Goal: Information Seeking & Learning: Learn about a topic

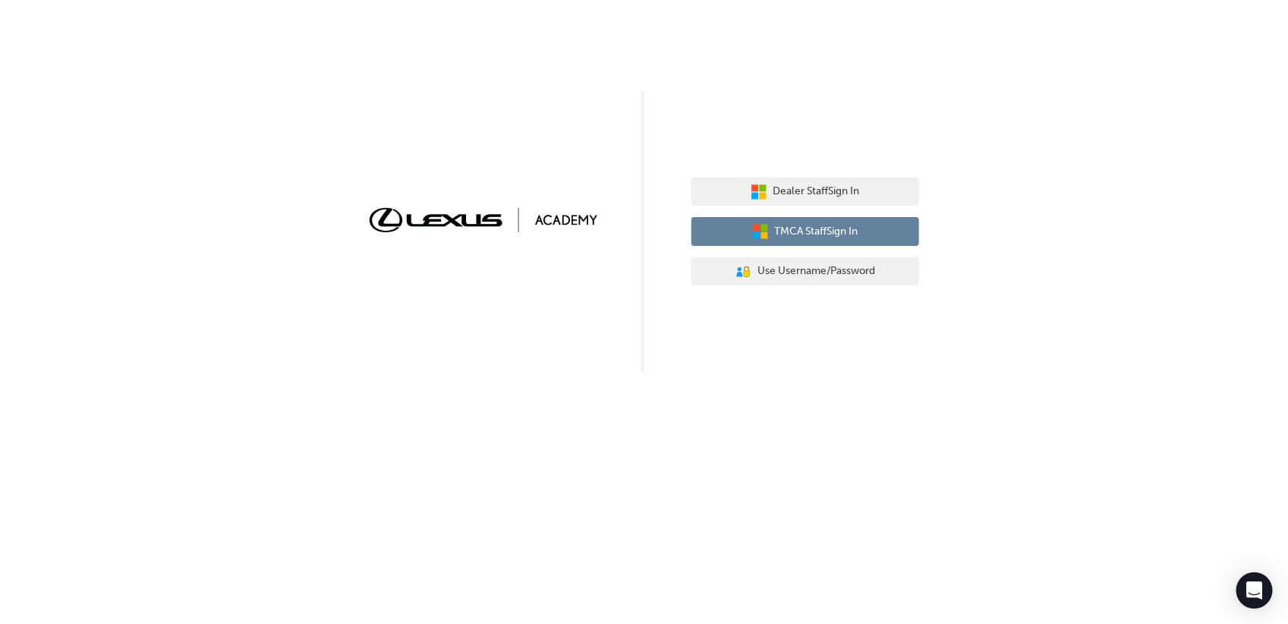
click at [753, 234] on icon "button" at bounding box center [756, 235] width 7 height 7
click at [742, 232] on button "TMCA Staff Sign In" at bounding box center [806, 231] width 228 height 29
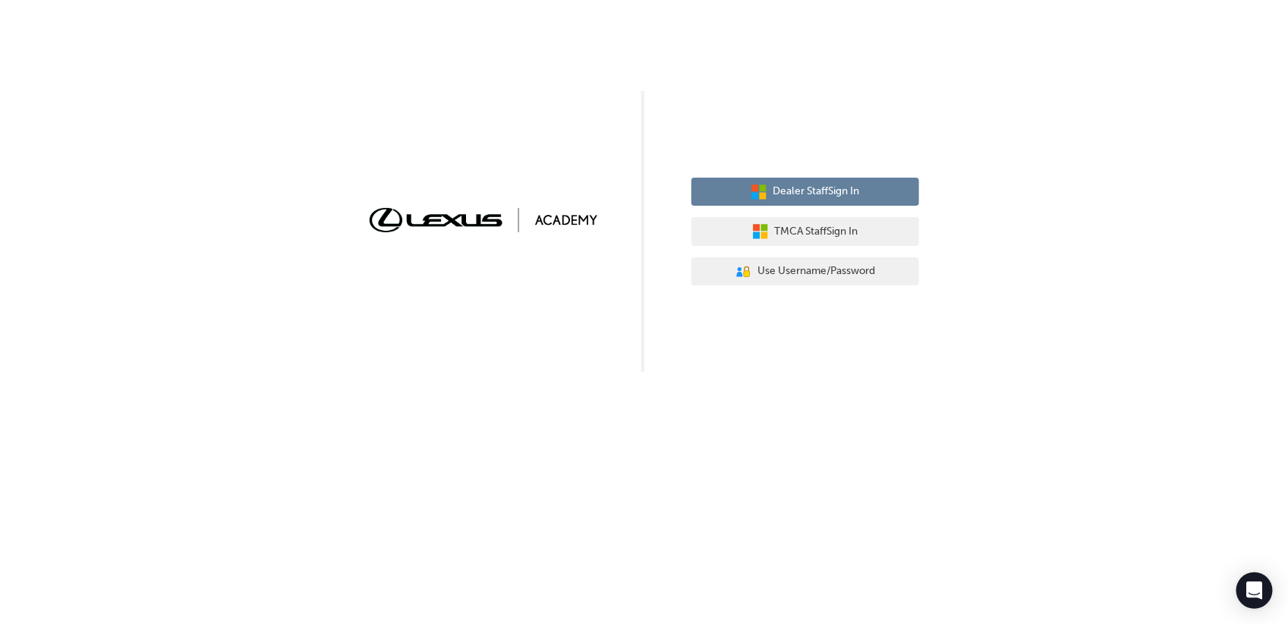
click at [745, 191] on button "Dealer Staff Sign In" at bounding box center [806, 192] width 228 height 29
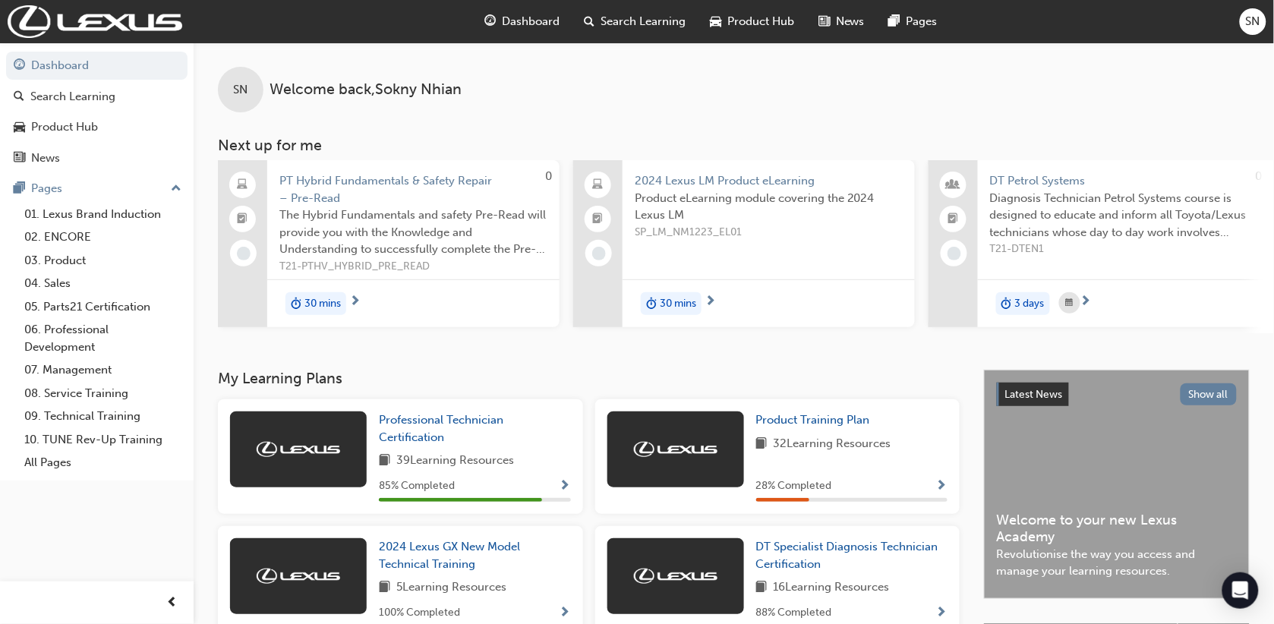
click at [93, 70] on link "Dashboard" at bounding box center [96, 66] width 181 height 28
click at [120, 105] on link "Search Learning" at bounding box center [96, 97] width 181 height 28
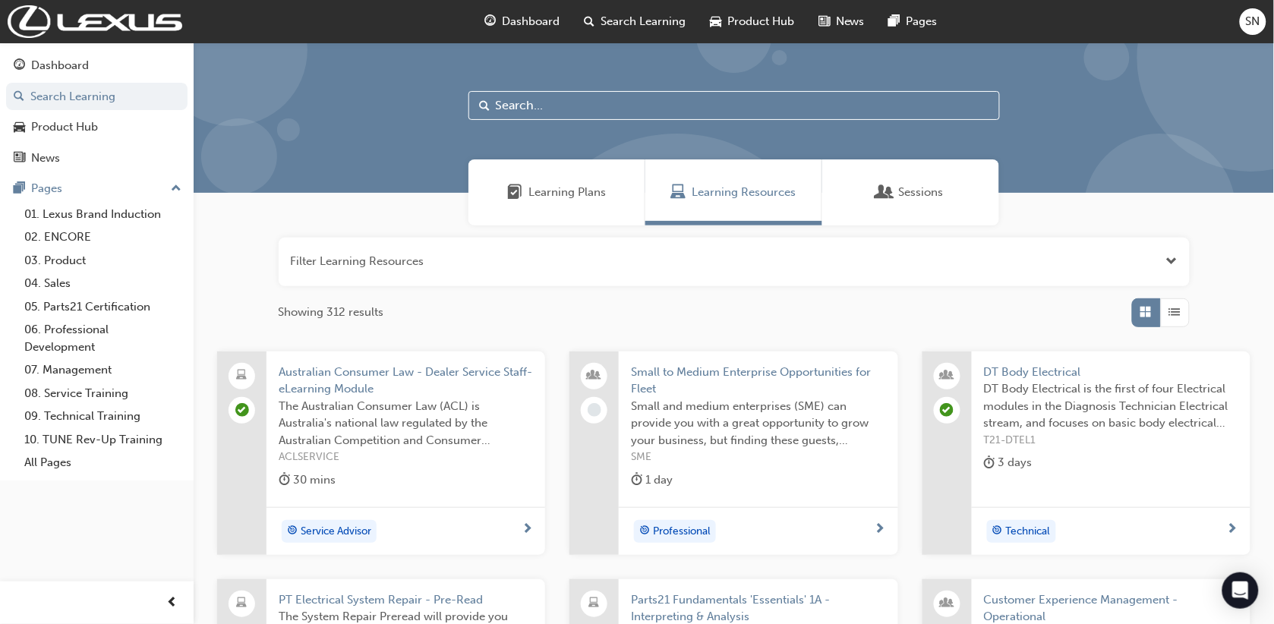
click at [517, 109] on input "text" at bounding box center [733, 105] width 531 height 29
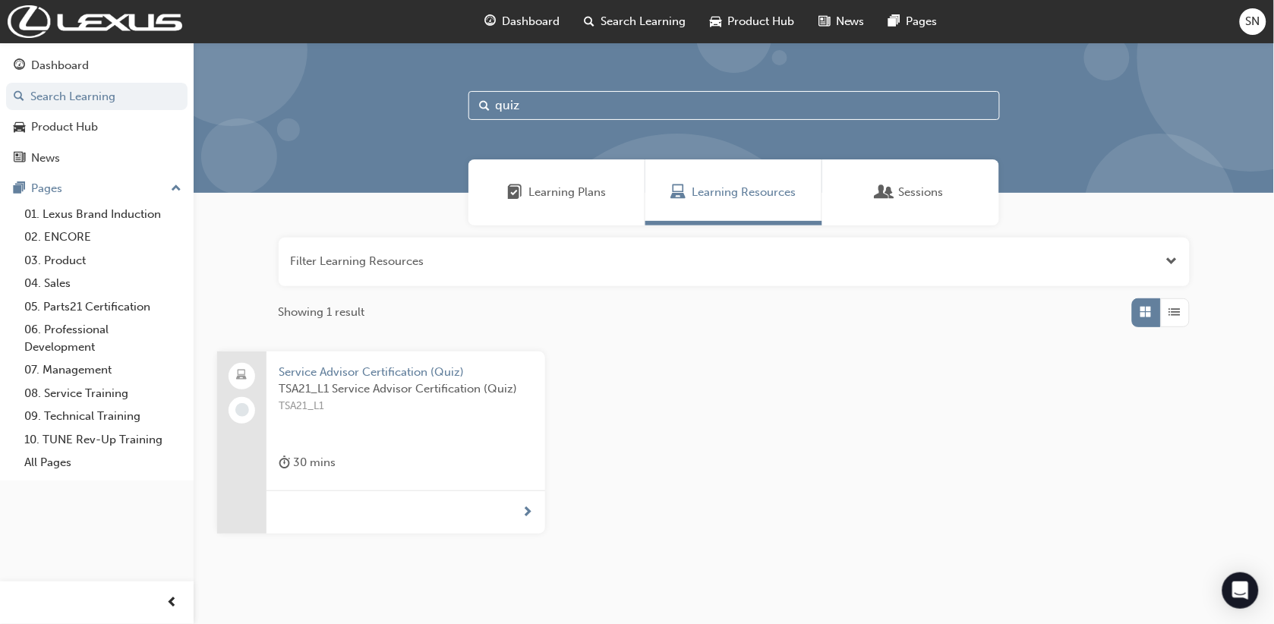
click at [534, 195] on span "Learning Plans" at bounding box center [566, 192] width 77 height 17
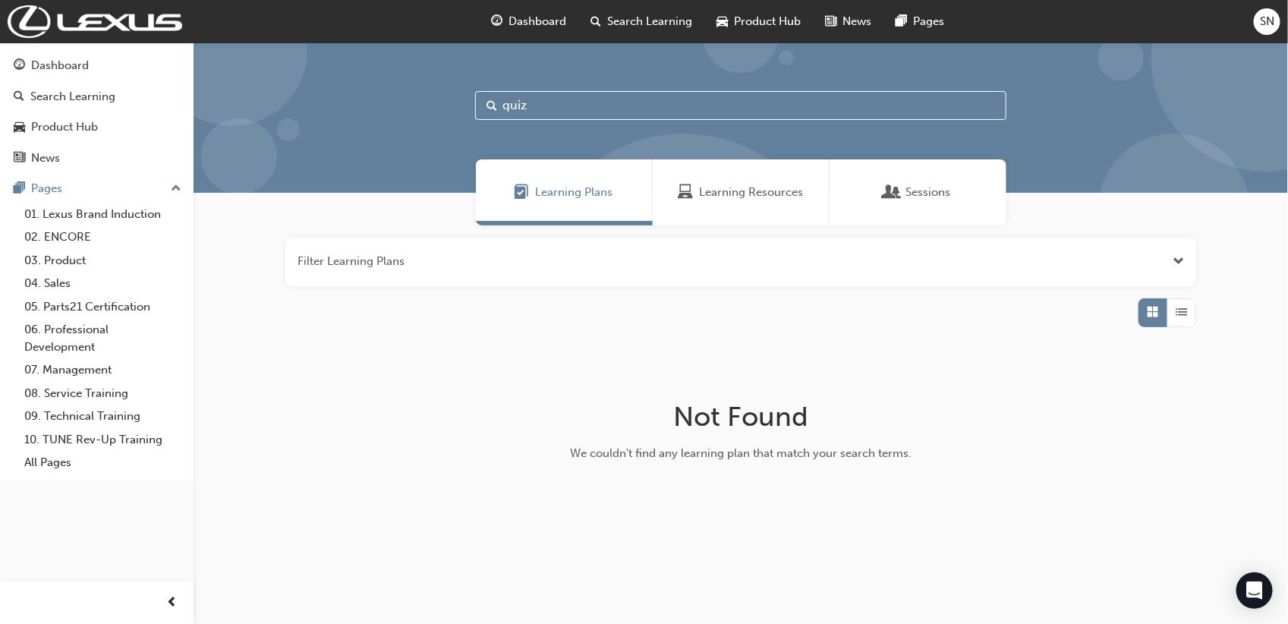
click at [897, 180] on div "Sessions" at bounding box center [918, 192] width 177 height 66
click at [587, 177] on div "Learning Plans" at bounding box center [564, 192] width 177 height 66
click at [500, 104] on input "quiz" at bounding box center [740, 105] width 531 height 29
type input "service technician quiz"
click at [693, 179] on div "Learning Resources" at bounding box center [741, 192] width 177 height 66
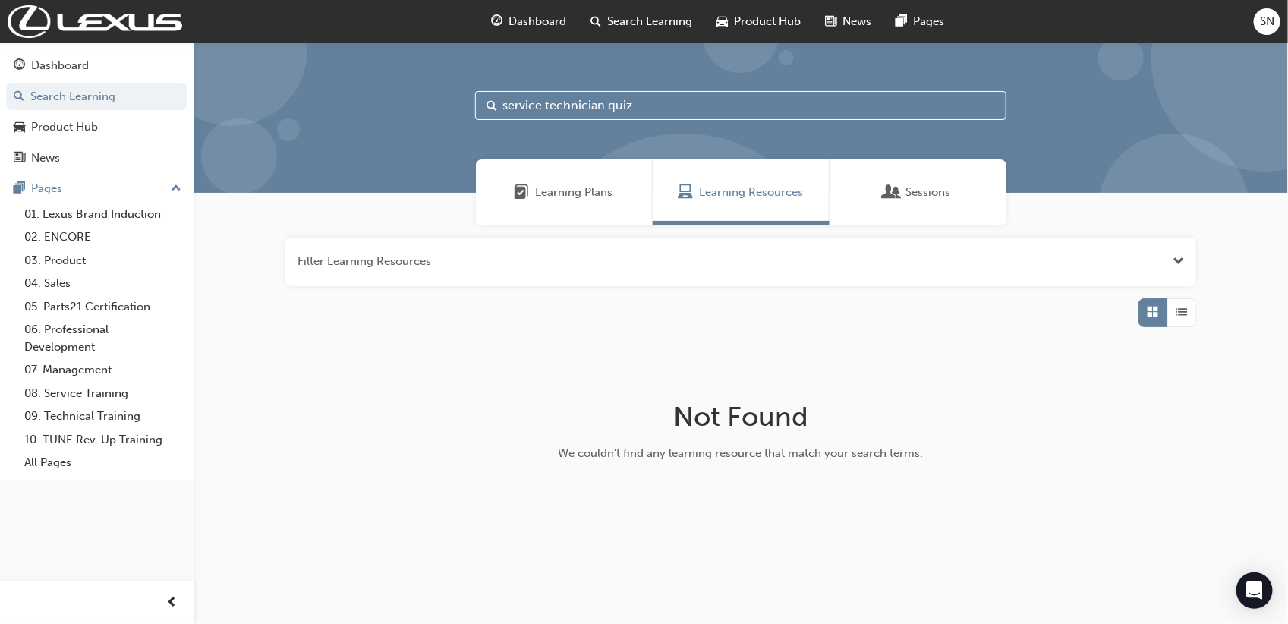
click at [676, 97] on input "service technician quiz" at bounding box center [740, 105] width 531 height 29
click at [916, 200] on span "Sessions" at bounding box center [929, 192] width 45 height 17
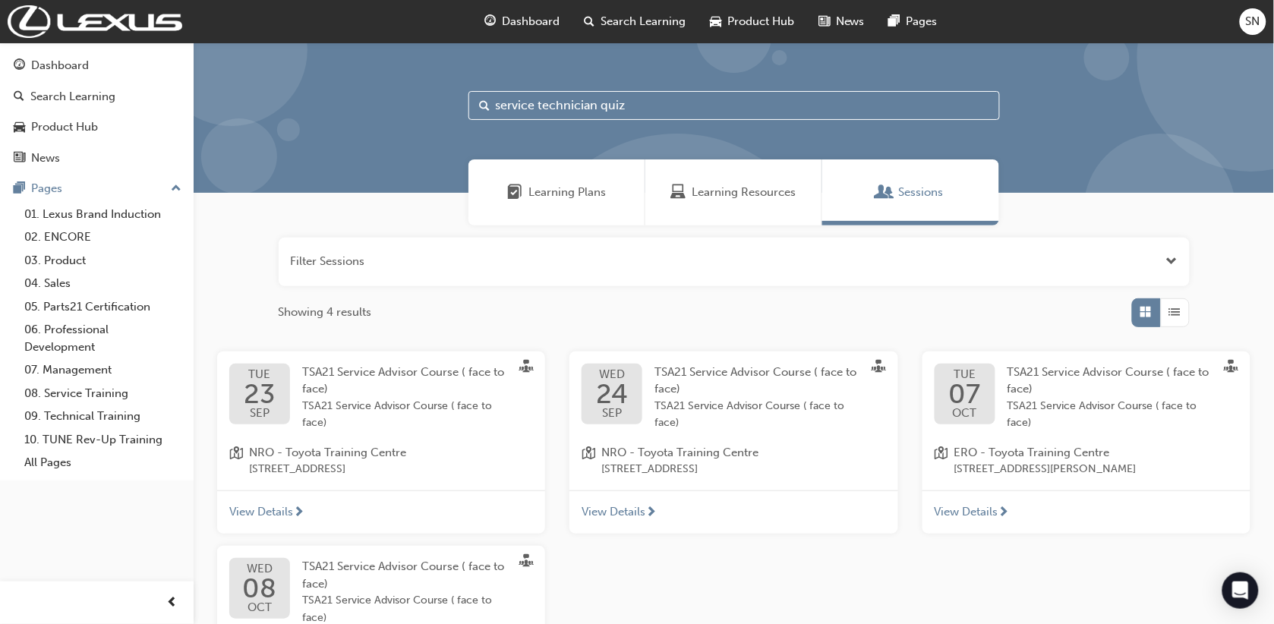
click at [564, 194] on span "Learning Plans" at bounding box center [566, 192] width 77 height 17
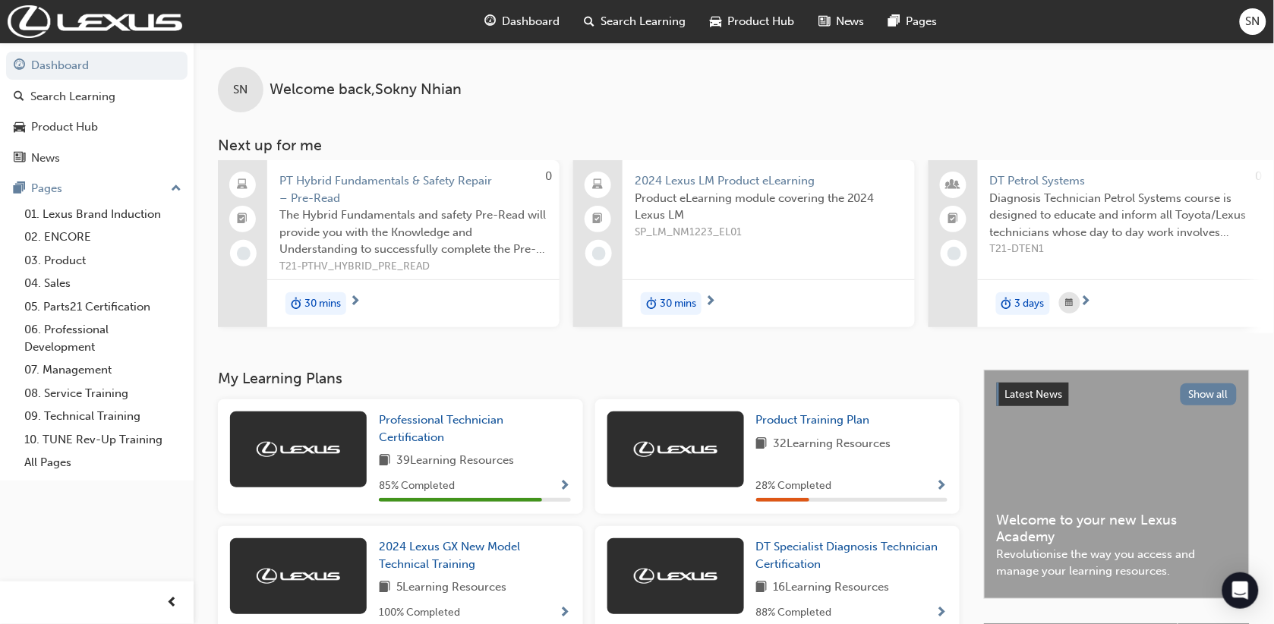
click at [602, 17] on span "Search Learning" at bounding box center [643, 21] width 85 height 17
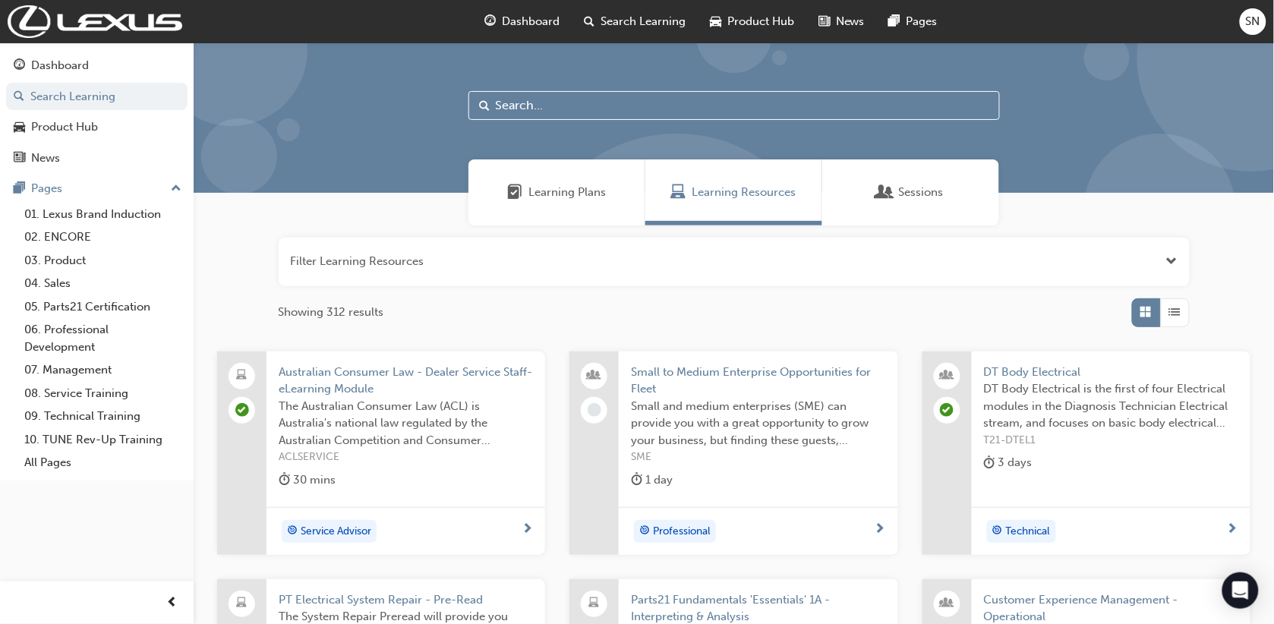
click at [549, 106] on input "text" at bounding box center [733, 105] width 531 height 29
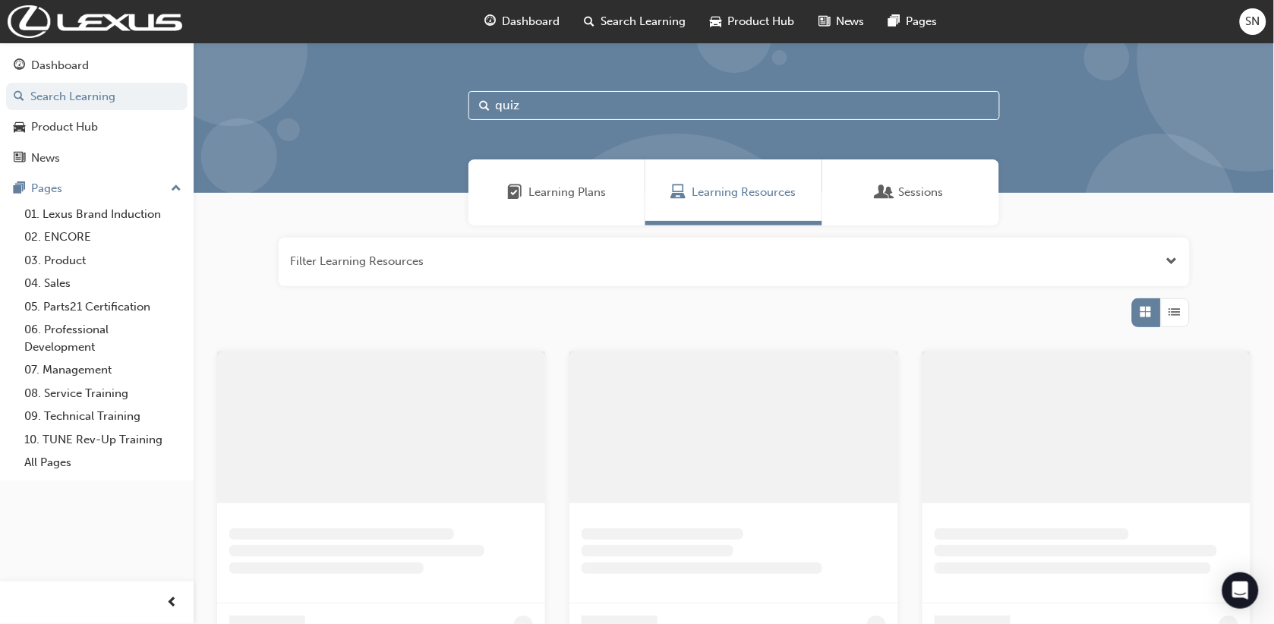
type input "quiz"
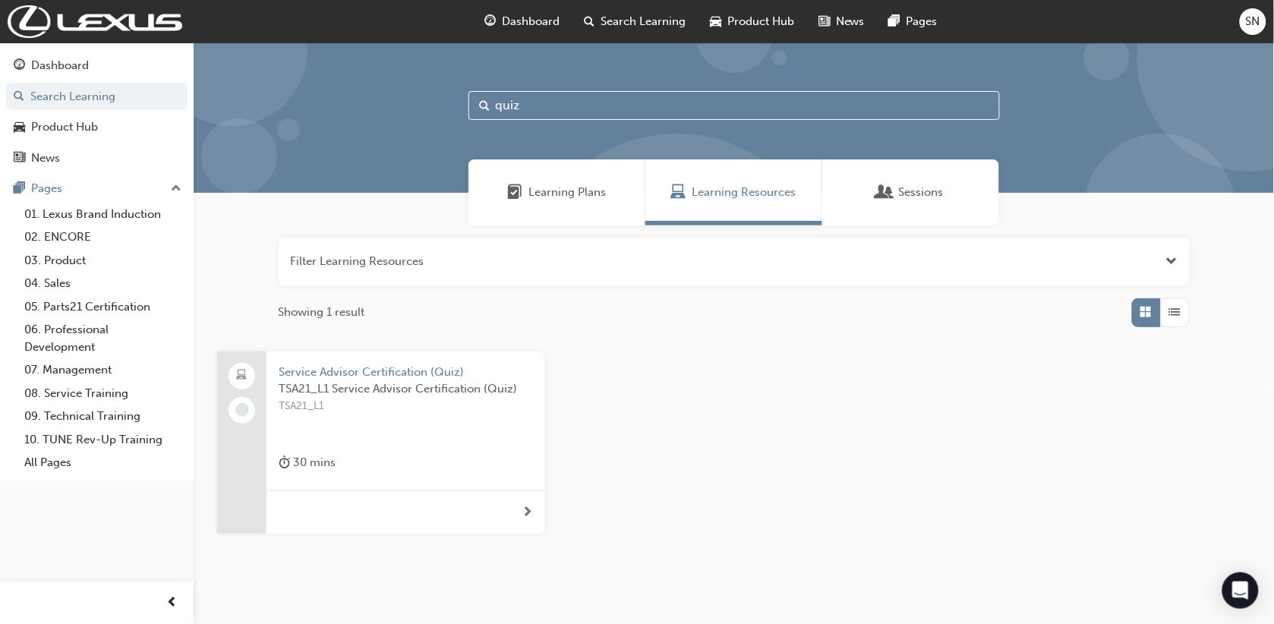
click at [520, 197] on span "Learning Plans" at bounding box center [514, 192] width 15 height 17
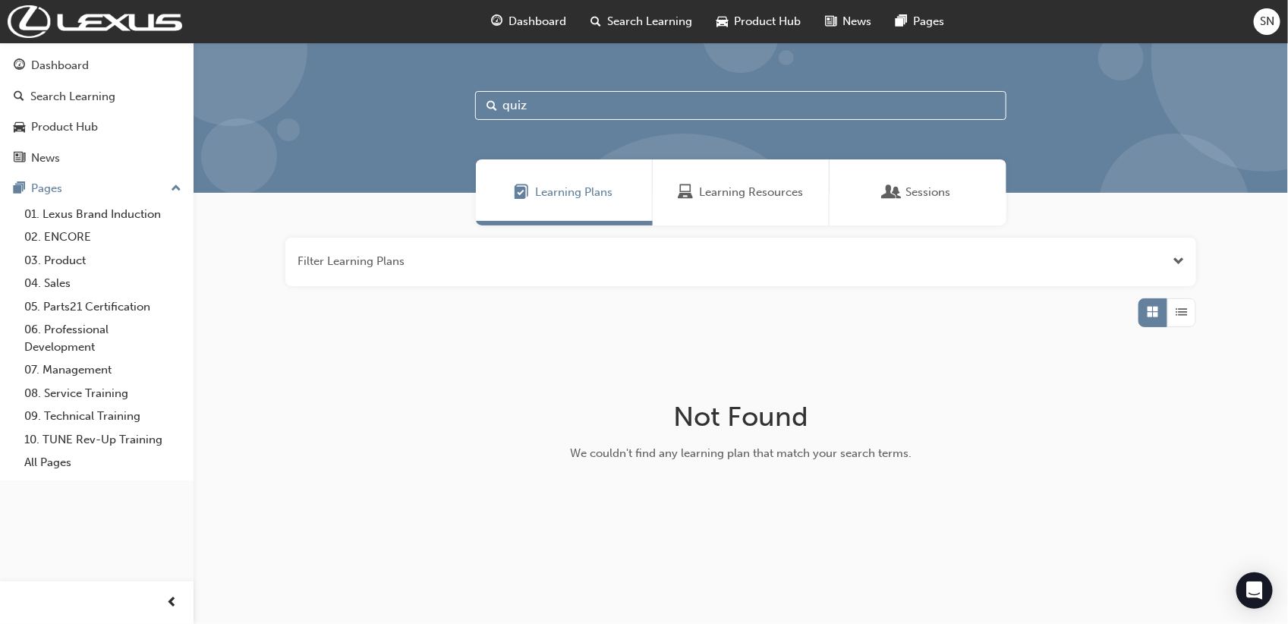
click at [1131, 266] on button "button" at bounding box center [740, 262] width 911 height 49
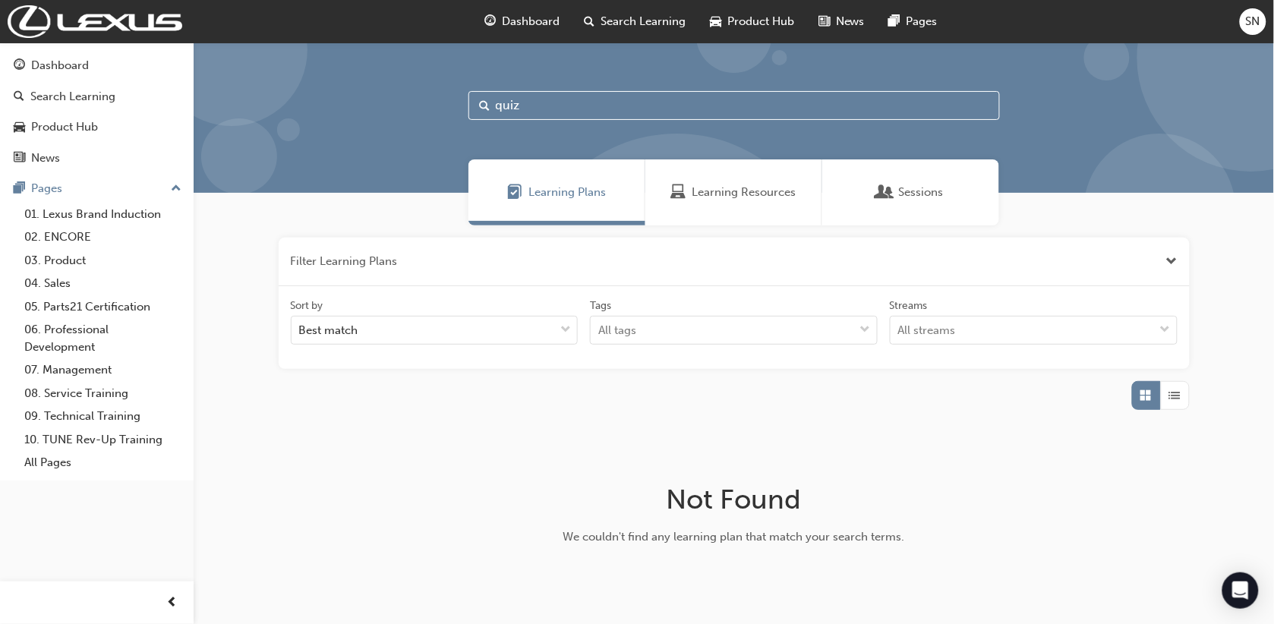
click at [717, 188] on span "Learning Resources" at bounding box center [744, 192] width 104 height 17
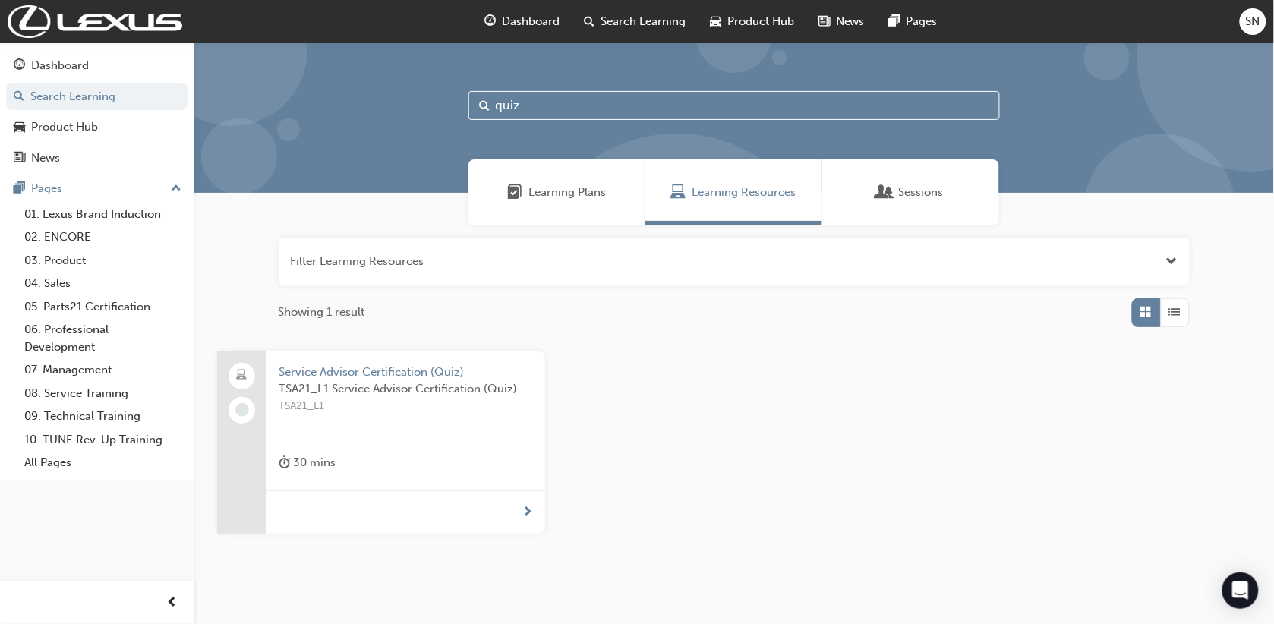
click at [80, 405] on link "09. Technical Training" at bounding box center [102, 417] width 169 height 24
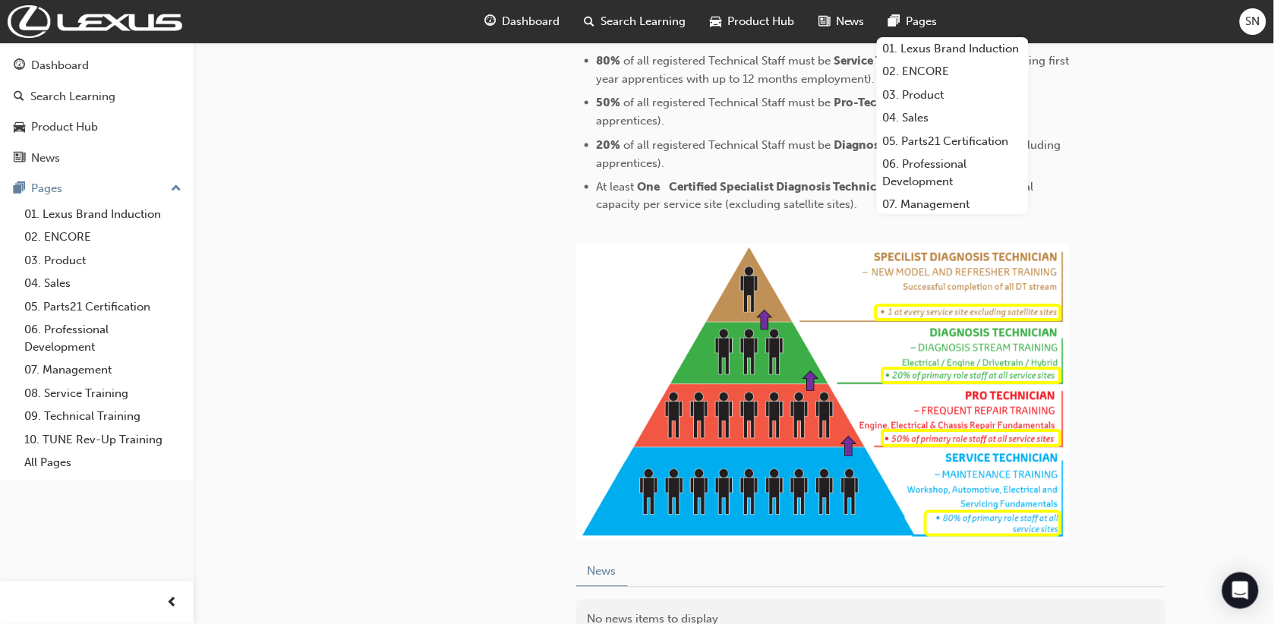
scroll to position [100, 0]
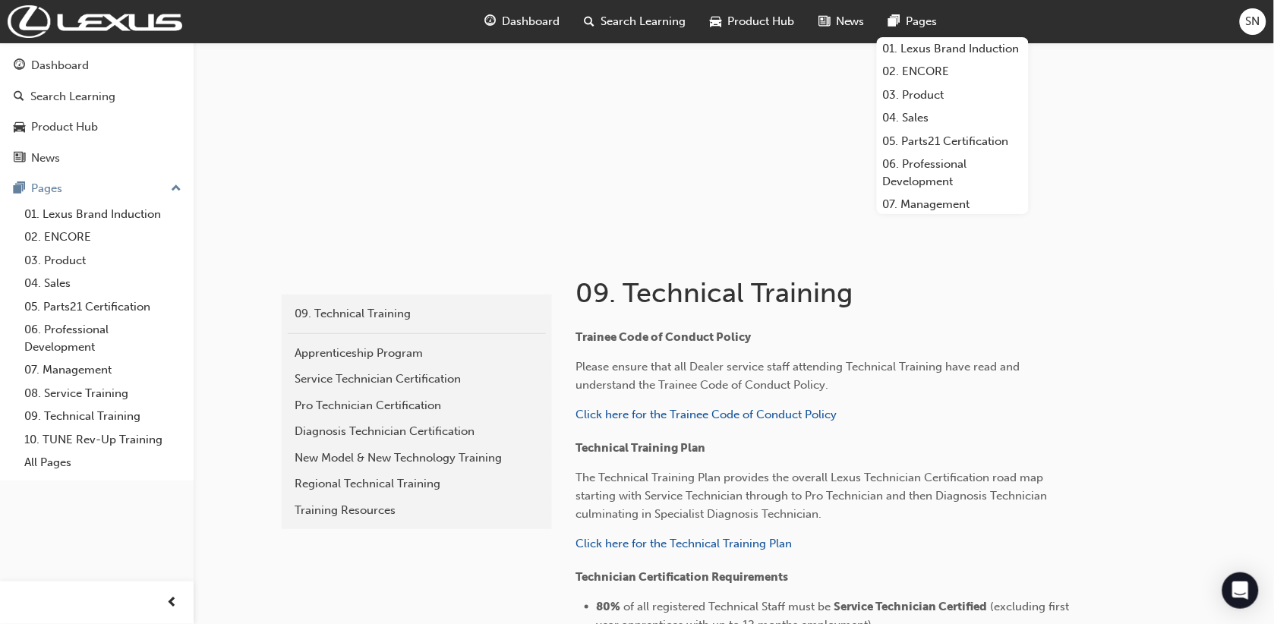
click at [65, 69] on div "Dashboard" at bounding box center [60, 65] width 58 height 17
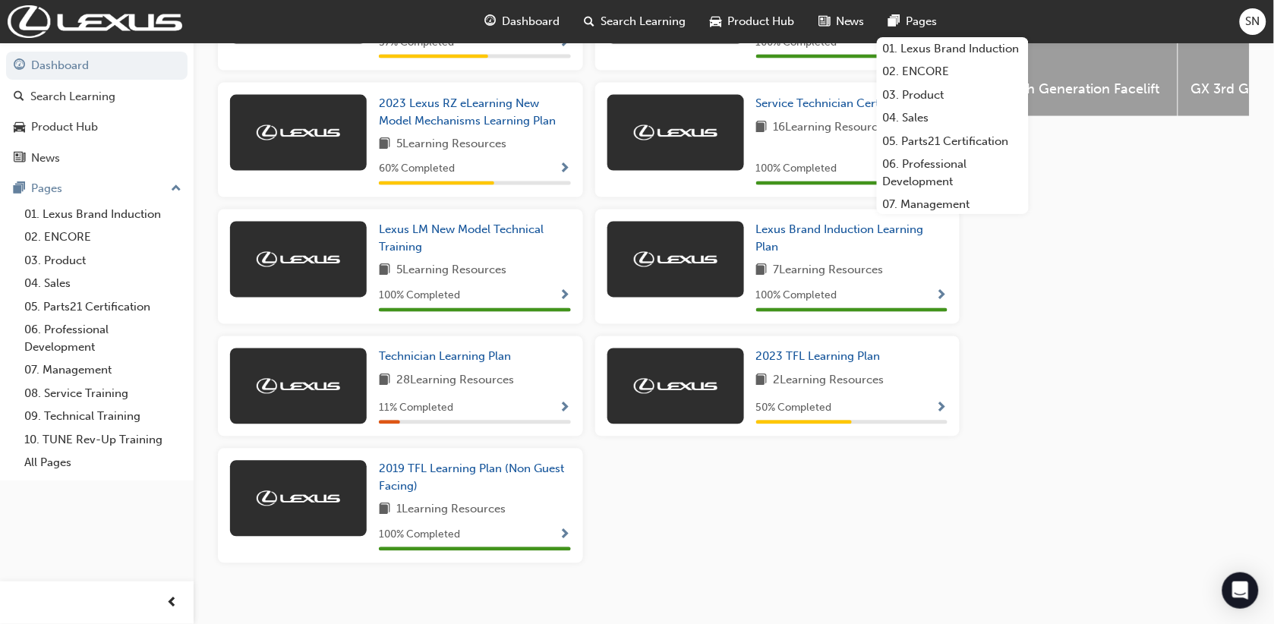
scroll to position [720, 0]
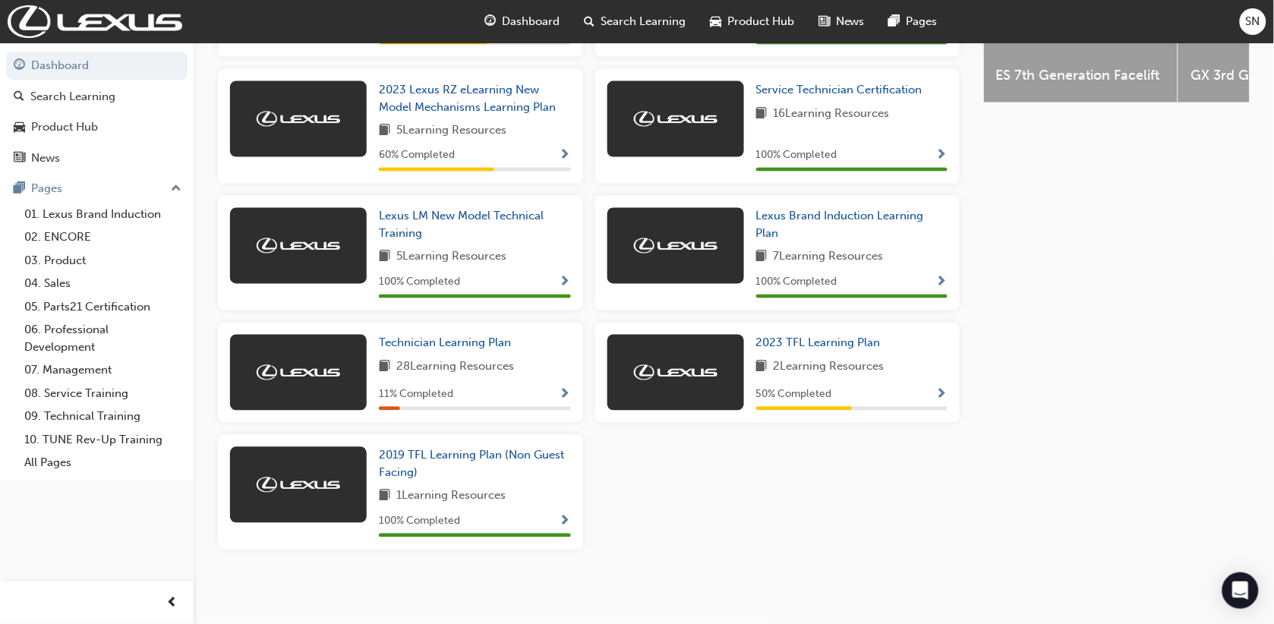
click at [1258, 17] on span "SN" at bounding box center [1253, 21] width 14 height 17
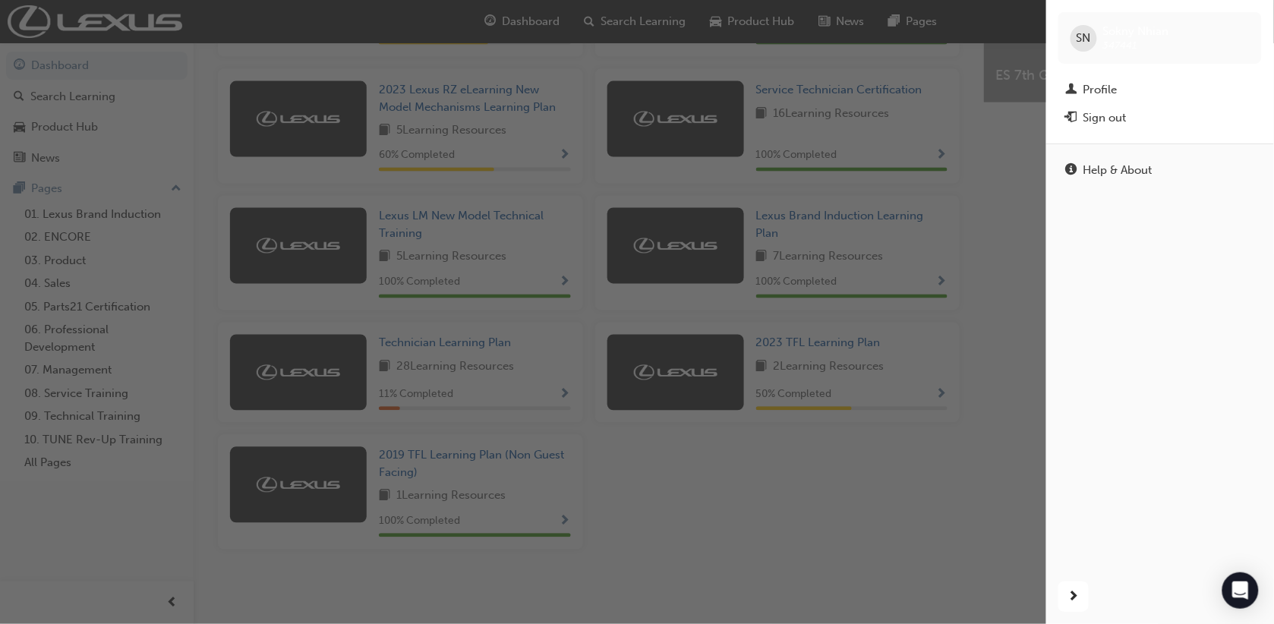
click at [1134, 107] on button "Sign out" at bounding box center [1159, 118] width 203 height 28
